Goal: Transaction & Acquisition: Register for event/course

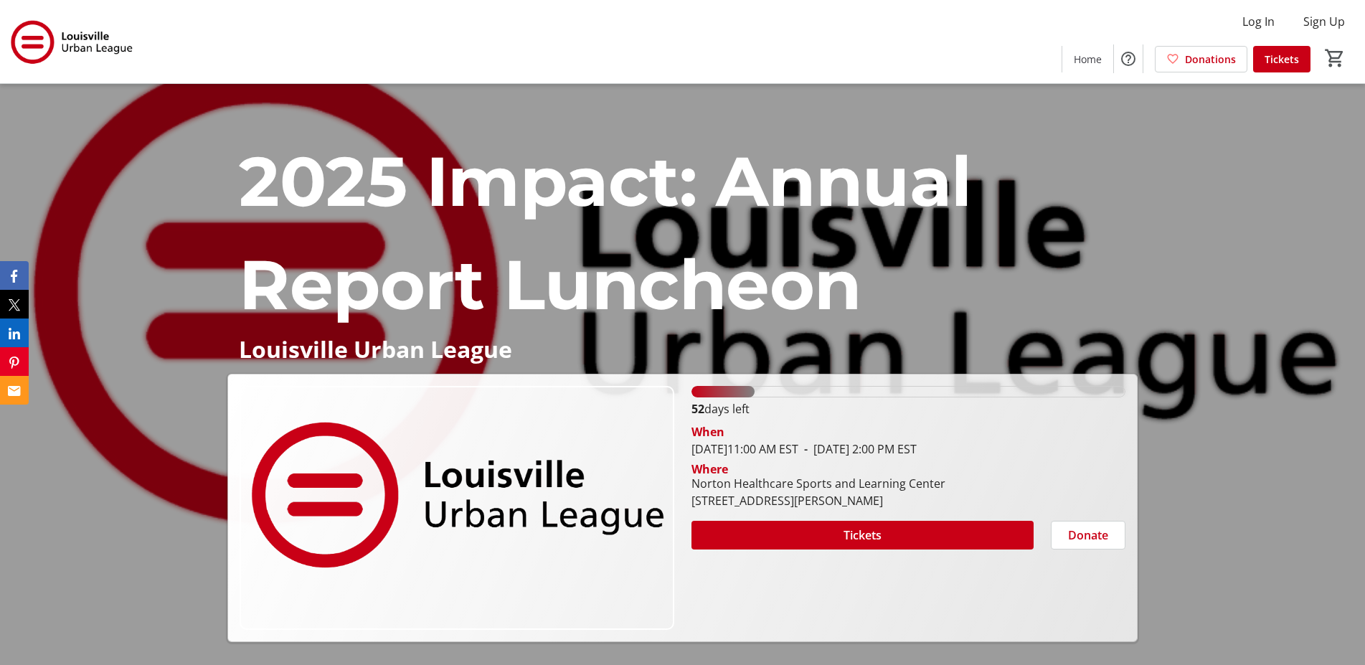
click at [29, 40] on img at bounding box center [73, 42] width 128 height 72
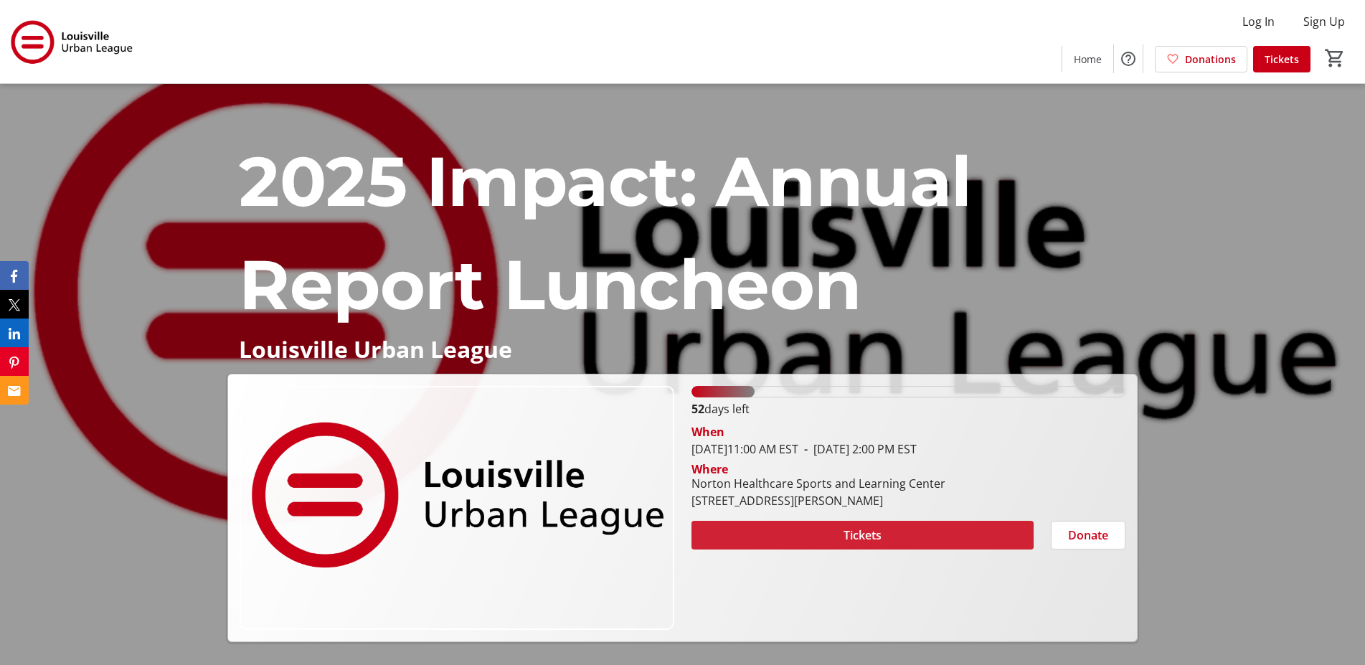
click at [859, 533] on span "Tickets" at bounding box center [862, 534] width 38 height 17
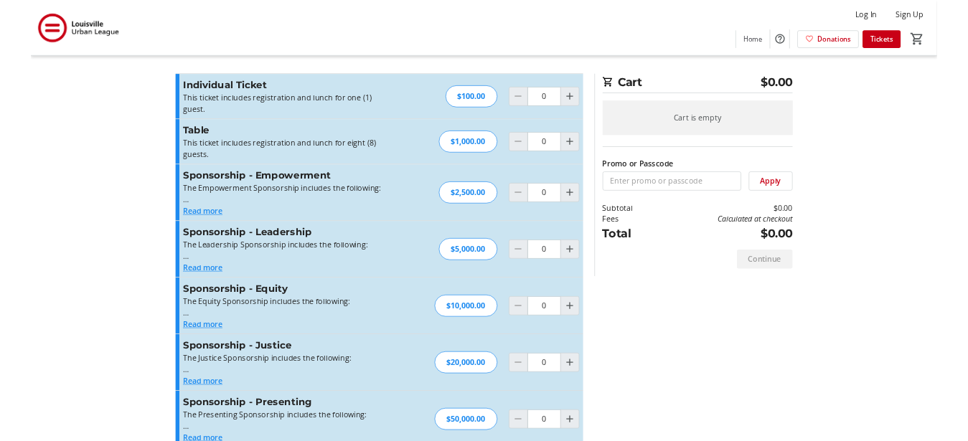
scroll to position [34, 0]
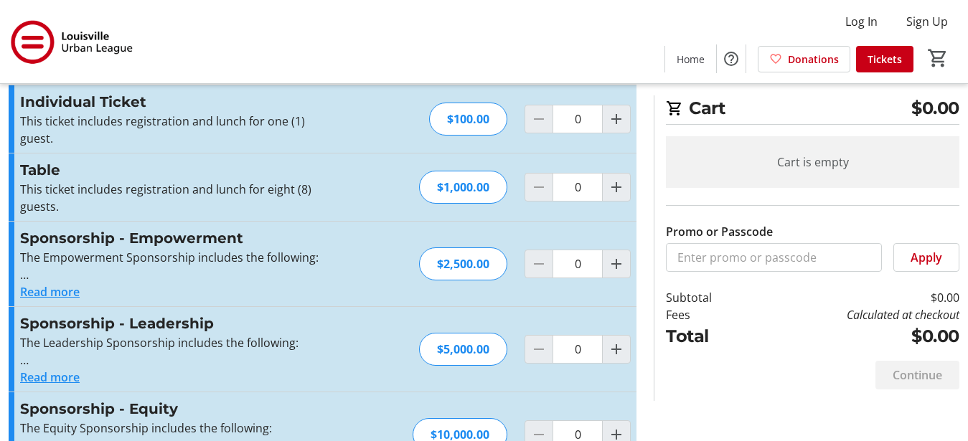
click at [55, 285] on button "Read more" at bounding box center [50, 291] width 60 height 17
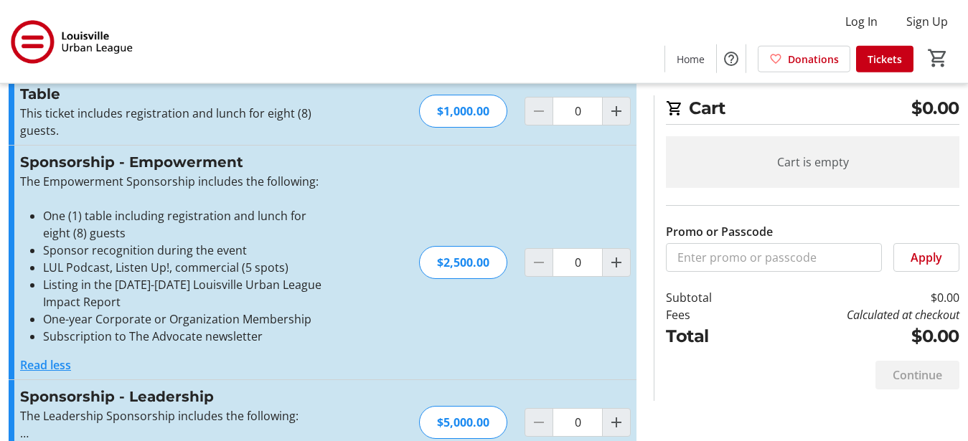
scroll to position [107, 0]
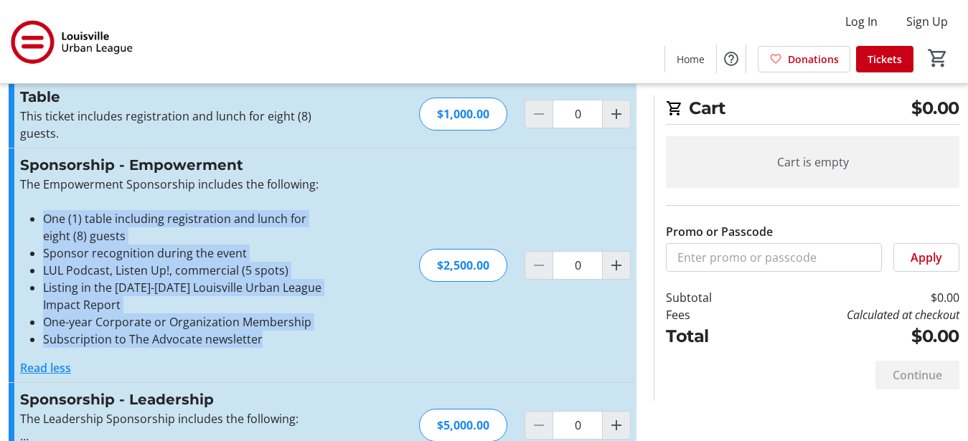
drag, startPoint x: 46, startPoint y: 219, endPoint x: 338, endPoint y: 341, distance: 316.6
click at [338, 341] on div "Sponsorship - Empowerment The Empowerment Sponsorship includes the following: O…" at bounding box center [323, 265] width 628 height 234
copy ul "One (1) table including registration and lunch for eight (8) guests Sponsor rec…"
click at [303, 298] on li "Listing in the 2024-2025 Louisville Urban League Impact Report" at bounding box center [188, 296] width 290 height 34
